Goal: Task Accomplishment & Management: Use online tool/utility

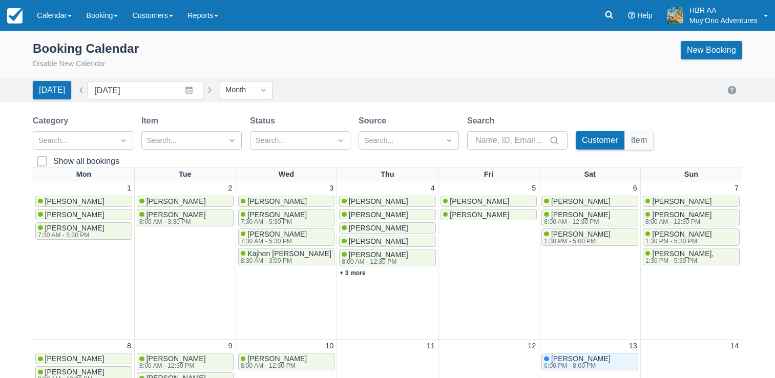
scroll to position [143, 0]
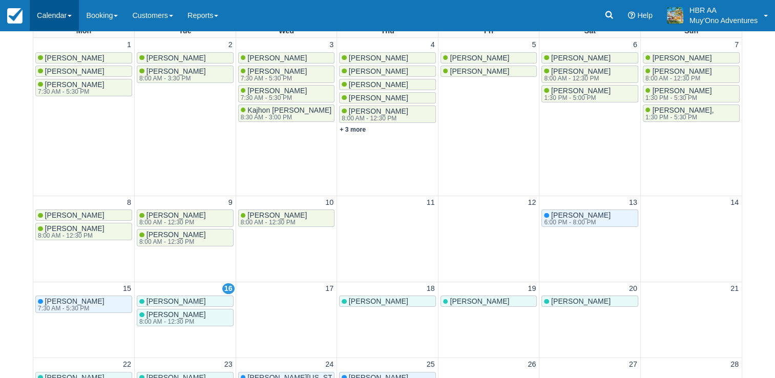
click at [72, 15] on span at bounding box center [70, 16] width 4 height 2
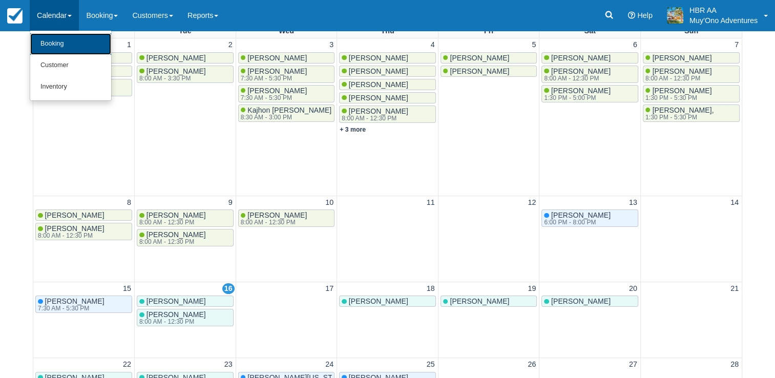
click at [43, 42] on link "Booking" at bounding box center [70, 44] width 81 height 22
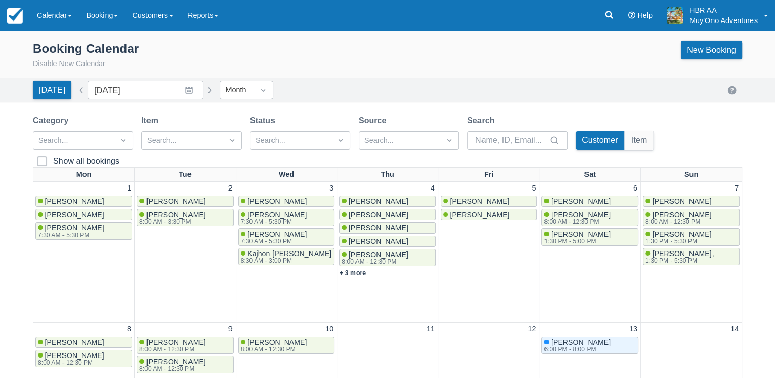
click at [306, 55] on div "Booking Calendar Disable New Calendar New Booking" at bounding box center [388, 55] width 710 height 29
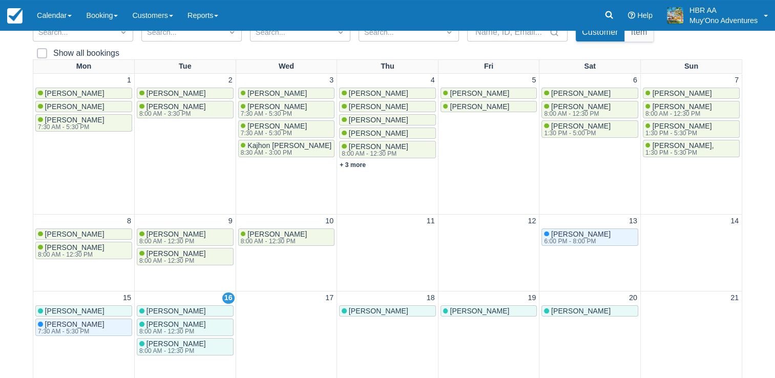
scroll to position [123, 0]
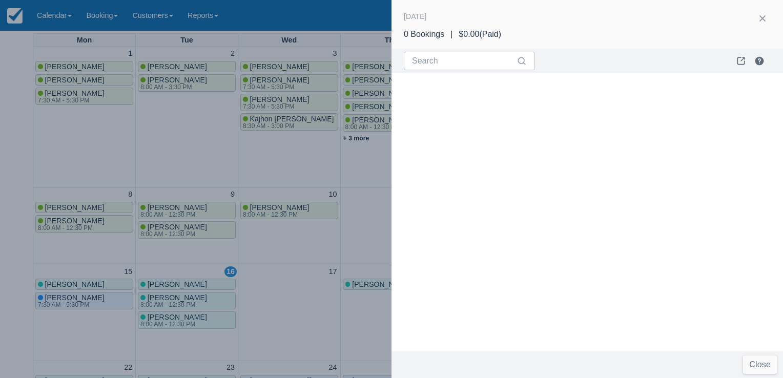
click at [309, 313] on div at bounding box center [391, 189] width 783 height 378
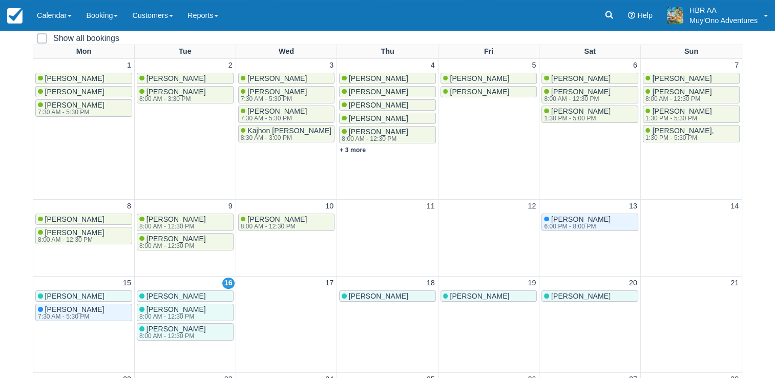
drag, startPoint x: 309, startPoint y: 313, endPoint x: 182, endPoint y: -38, distance: 372.5
click at [182, 0] on html "Menu Calendar Booking Customer Inventory Booking Daily Manifest Daily List Note…" at bounding box center [387, 66] width 775 height 378
